Goal: Information Seeking & Learning: Learn about a topic

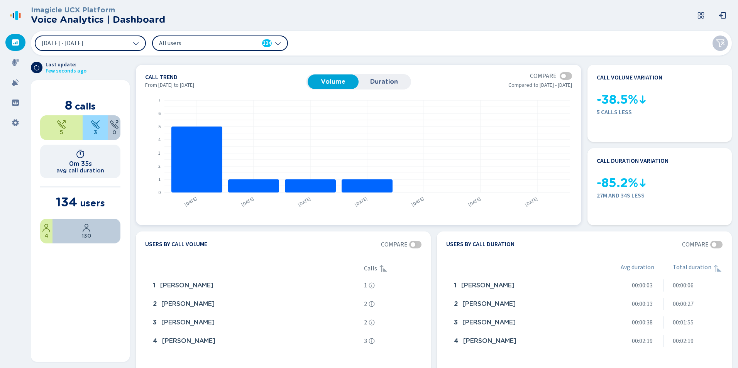
click at [378, 79] on span "Duration" at bounding box center [384, 81] width 43 height 7
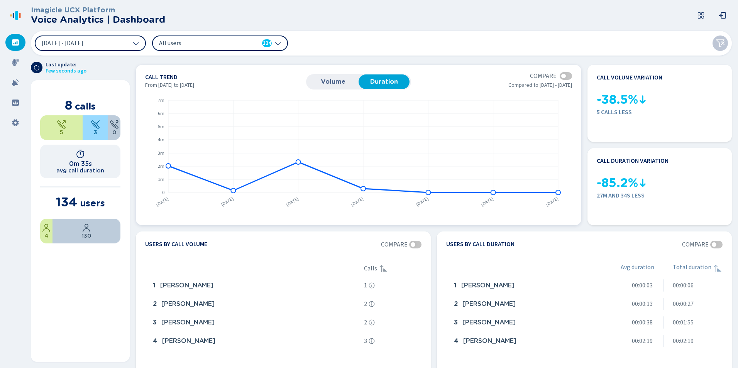
click at [344, 79] on span "Volume" at bounding box center [333, 81] width 43 height 7
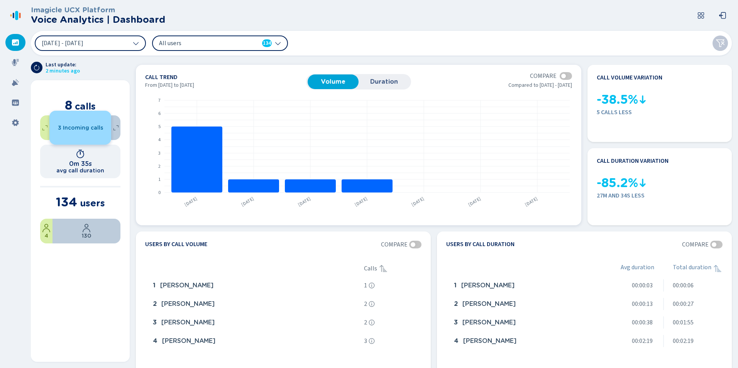
click at [382, 81] on span "Duration" at bounding box center [384, 81] width 43 height 7
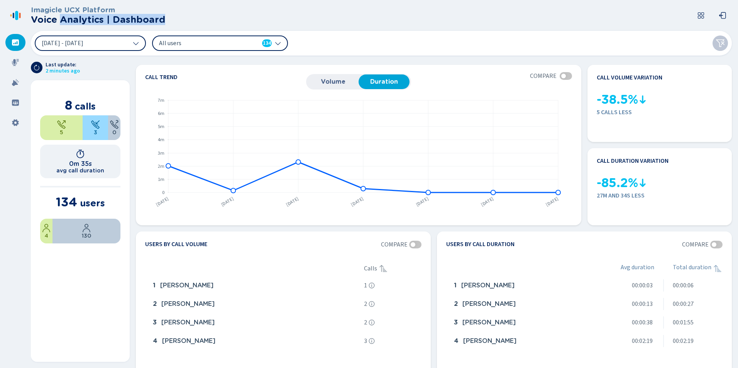
drag, startPoint x: 60, startPoint y: 19, endPoint x: 182, endPoint y: 25, distance: 121.4
click at [182, 25] on header "Imagicle UCX Platform Voice Analytics | Dashboard" at bounding box center [383, 15] width 704 height 31
drag, startPoint x: 182, startPoint y: 25, endPoint x: 137, endPoint y: 18, distance: 44.6
click at [137, 18] on h2 "Voice Analytics | Dashboard" at bounding box center [98, 19] width 134 height 11
click at [138, 42] on icon at bounding box center [136, 43] width 6 height 6
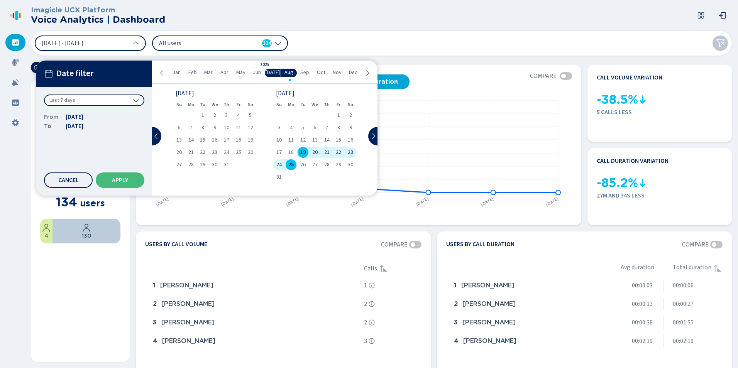
click at [93, 101] on div "Last 7 days" at bounding box center [94, 101] width 100 height 12
click at [90, 76] on span "Date filter" at bounding box center [74, 74] width 37 height 10
